Goal: Task Accomplishment & Management: Use online tool/utility

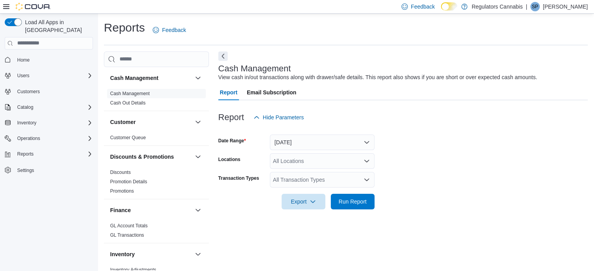
scroll to position [5, 0]
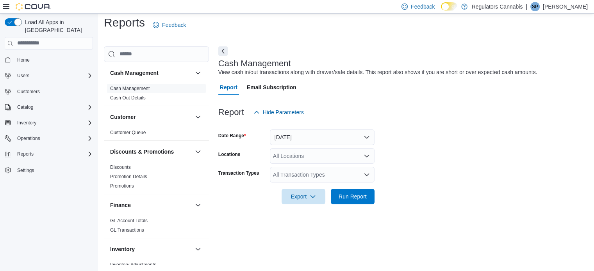
click at [451, 7] on icon at bounding box center [449, 6] width 4 height 4
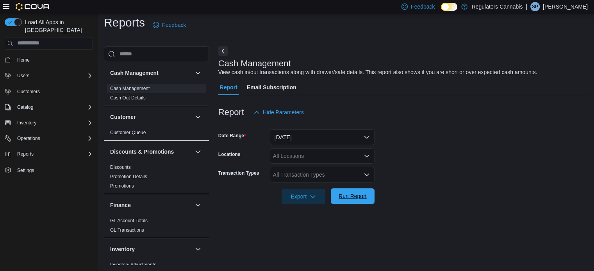
click at [363, 200] on span "Run Report" at bounding box center [353, 197] width 28 height 8
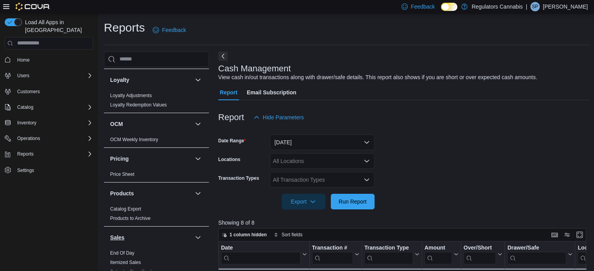
scroll to position [430, 0]
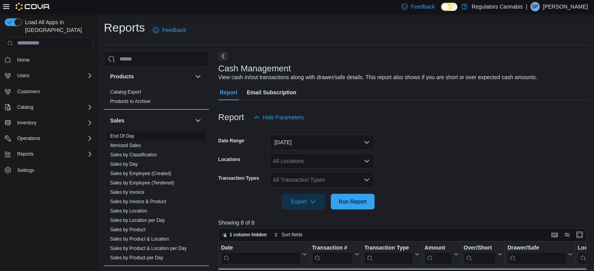
click at [129, 134] on link "End Of Day" at bounding box center [122, 136] width 24 height 5
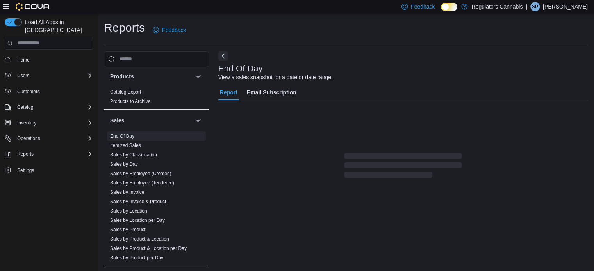
scroll to position [5, 0]
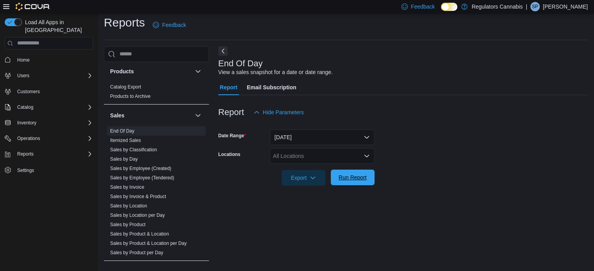
click at [357, 179] on span "Run Report" at bounding box center [353, 178] width 28 height 8
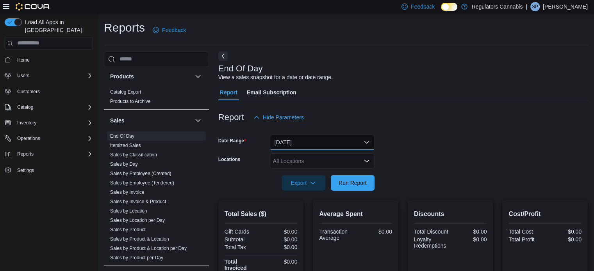
click at [322, 145] on button "[DATE]" at bounding box center [322, 143] width 105 height 16
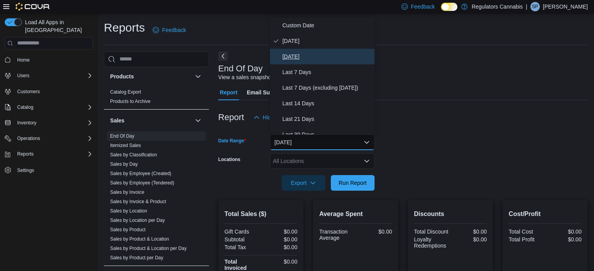
click at [298, 60] on span "[DATE]" at bounding box center [326, 56] width 89 height 9
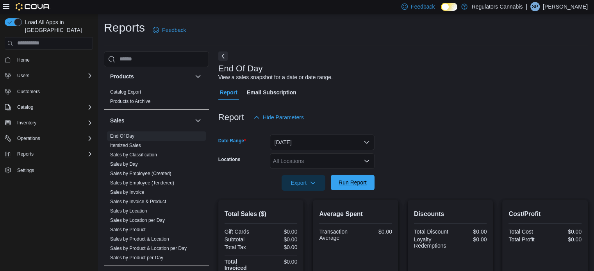
click at [369, 182] on span "Run Report" at bounding box center [352, 183] width 34 height 16
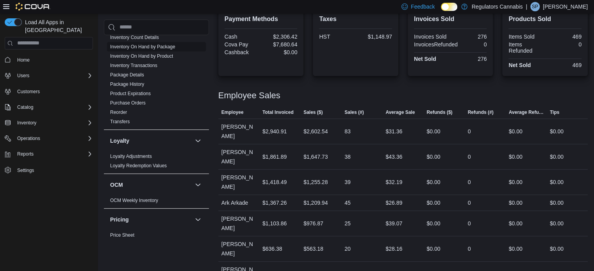
scroll to position [125, 0]
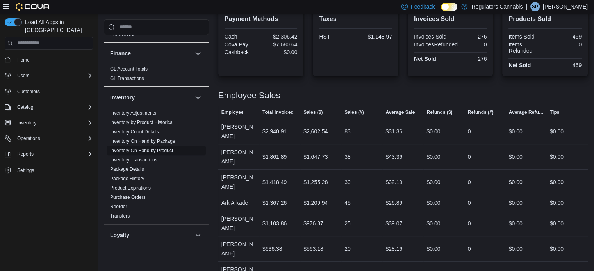
click at [156, 151] on link "Inventory On Hand by Product" at bounding box center [141, 150] width 63 height 5
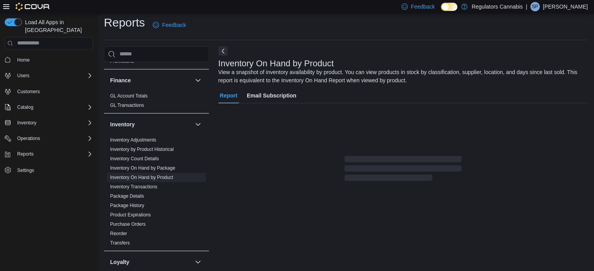
scroll to position [26, 0]
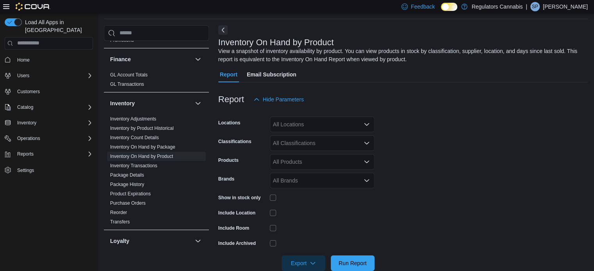
click at [342, 122] on div "All Locations" at bounding box center [322, 125] width 105 height 16
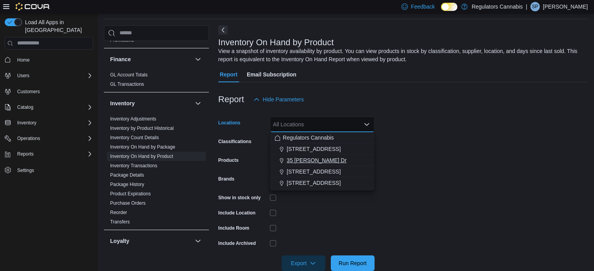
click at [313, 158] on span "35 [PERSON_NAME] Dr" at bounding box center [317, 161] width 60 height 8
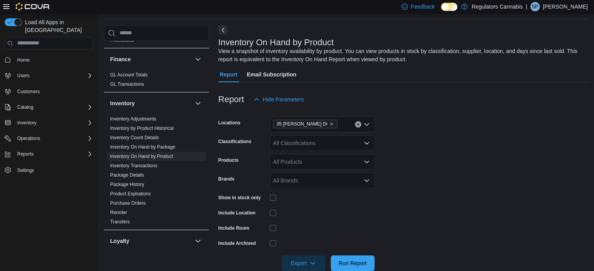
click at [491, 174] on form "Locations [STREET_ADDRESS][PERSON_NAME] Classifications All Classifications Pro…" at bounding box center [402, 189] width 369 height 164
click at [319, 145] on div "All Classifications" at bounding box center [322, 144] width 105 height 16
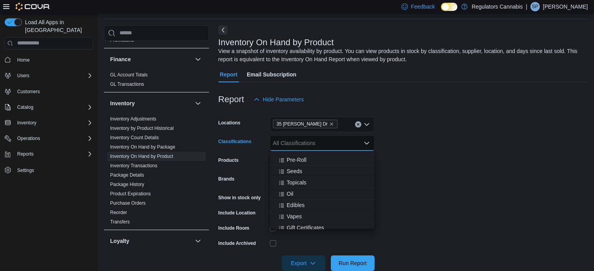
scroll to position [78, 0]
click at [295, 182] on span "Edibles" at bounding box center [296, 181] width 18 height 8
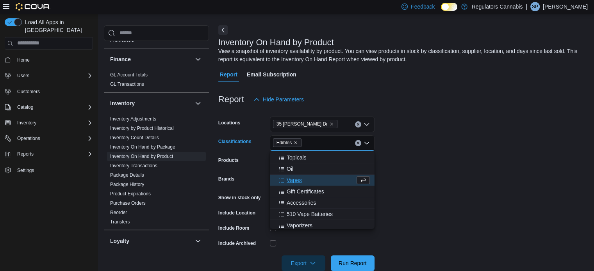
click at [437, 190] on form "Locations [STREET_ADDRESS][PERSON_NAME] Classifications Edibles Combo box. Sele…" at bounding box center [402, 189] width 369 height 164
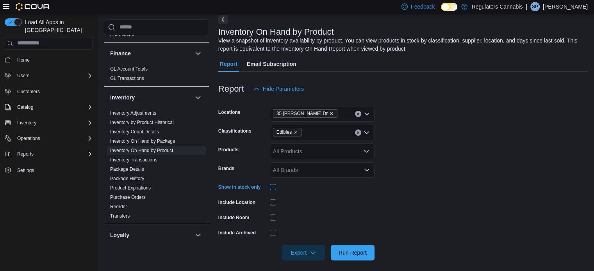
scroll to position [41, 0]
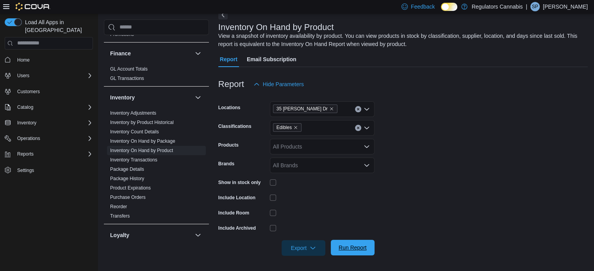
click at [356, 248] on span "Run Report" at bounding box center [353, 248] width 28 height 8
click at [301, 248] on span "Export" at bounding box center [303, 248] width 34 height 16
click at [301, 198] on span "Export to Excel" at bounding box center [304, 200] width 35 height 6
